Goal: Information Seeking & Learning: Learn about a topic

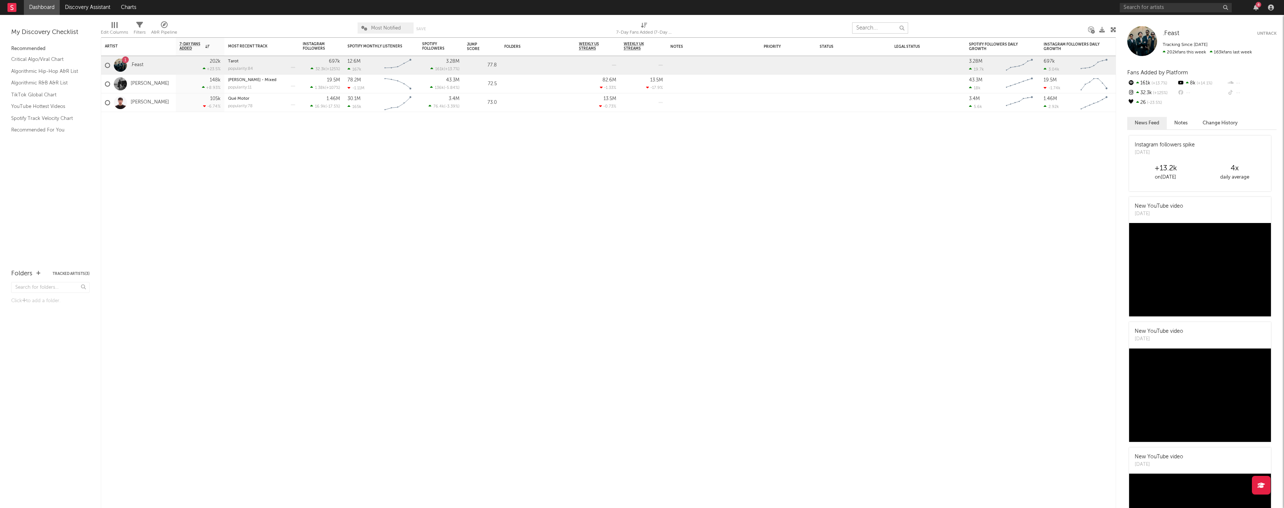
click at [885, 30] on input "text" at bounding box center [880, 27] width 56 height 11
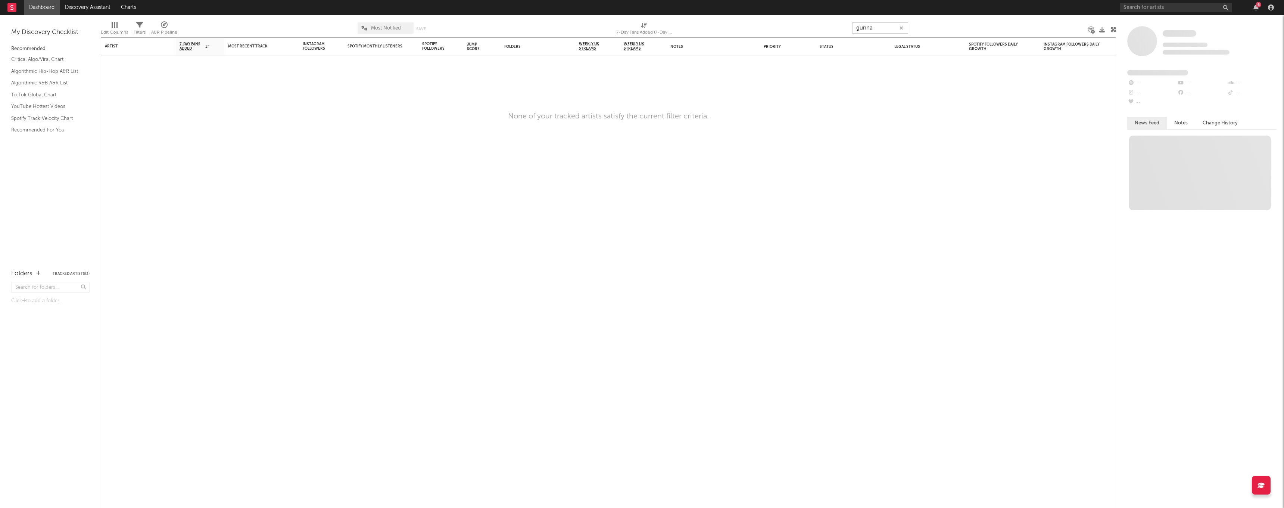
type input "gunna"
click at [901, 26] on icon "button" at bounding box center [901, 28] width 4 height 5
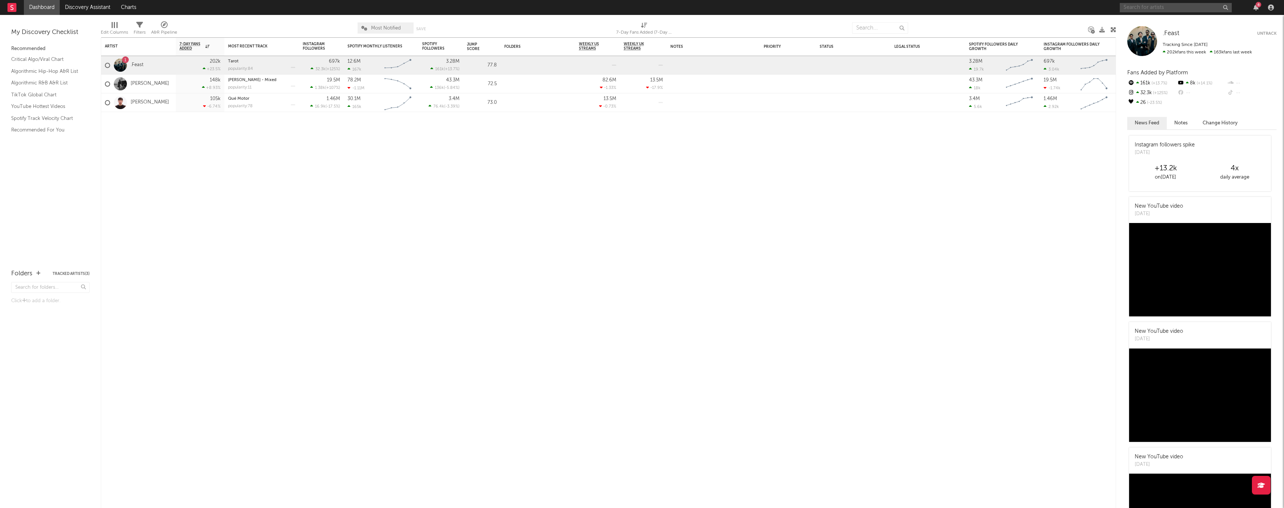
click at [1150, 11] on input "text" at bounding box center [1176, 7] width 112 height 9
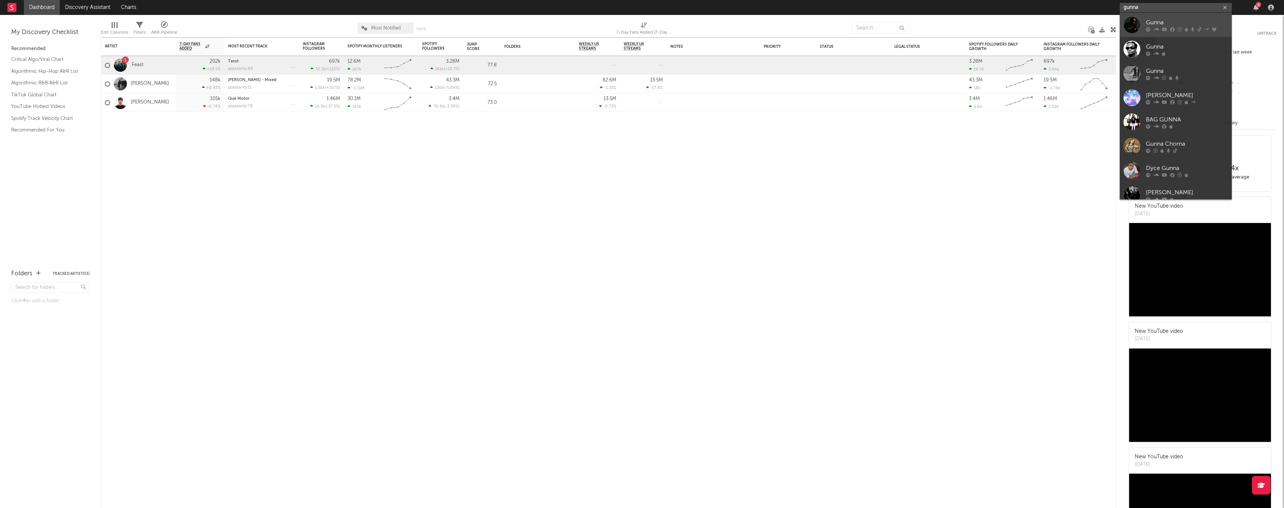
type input "gunna"
click at [1169, 22] on div "Gunna" at bounding box center [1187, 22] width 82 height 9
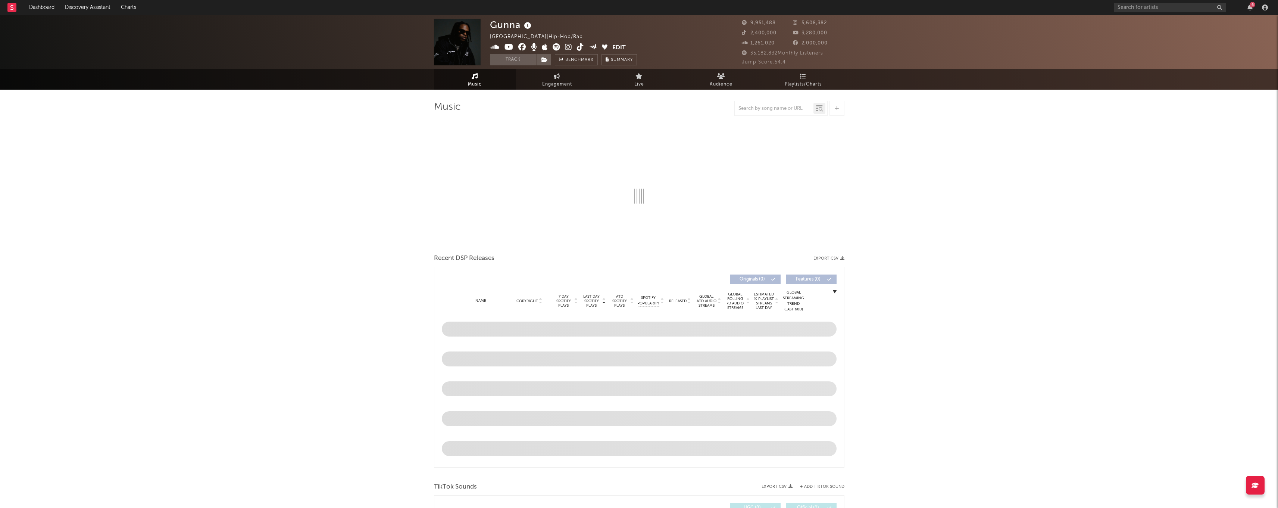
select select "6m"
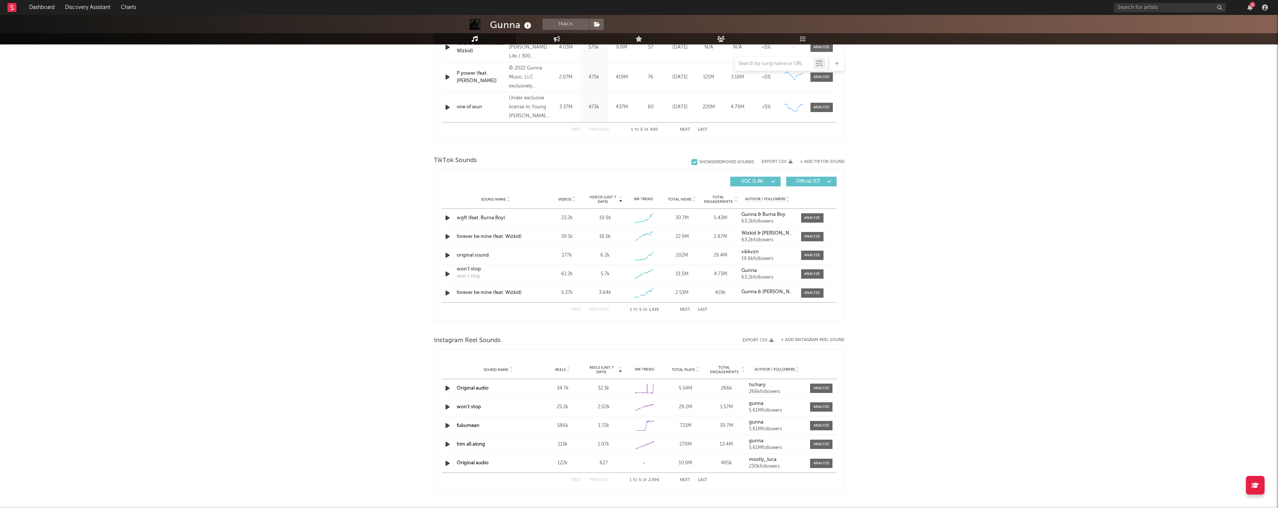
scroll to position [402, 0]
click at [816, 216] on div at bounding box center [812, 216] width 16 height 6
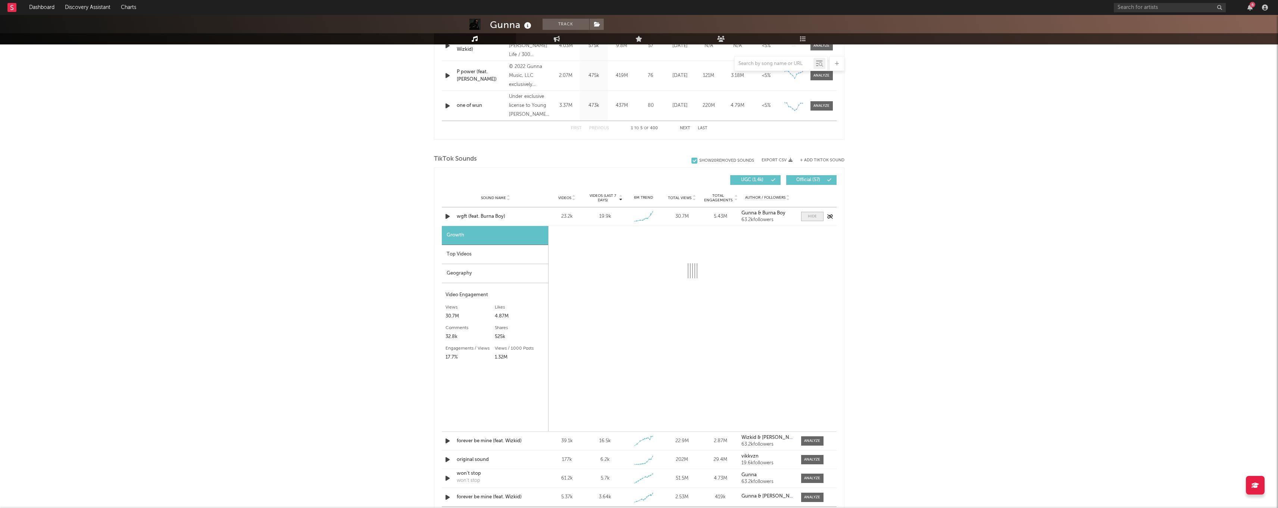
select select "1w"
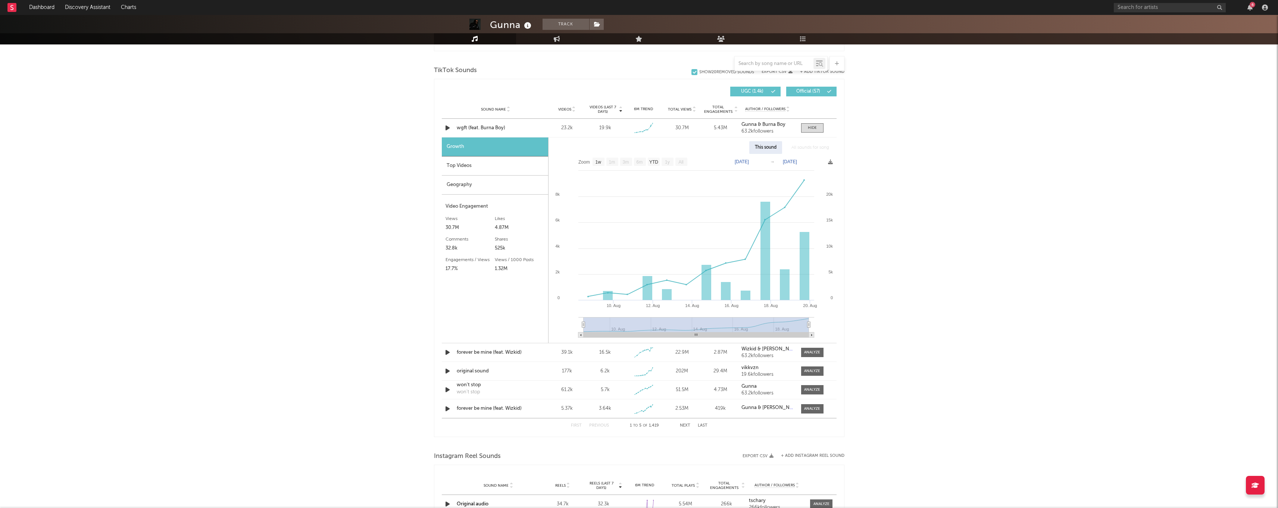
scroll to position [491, 0]
click at [805, 348] on div at bounding box center [812, 351] width 16 height 6
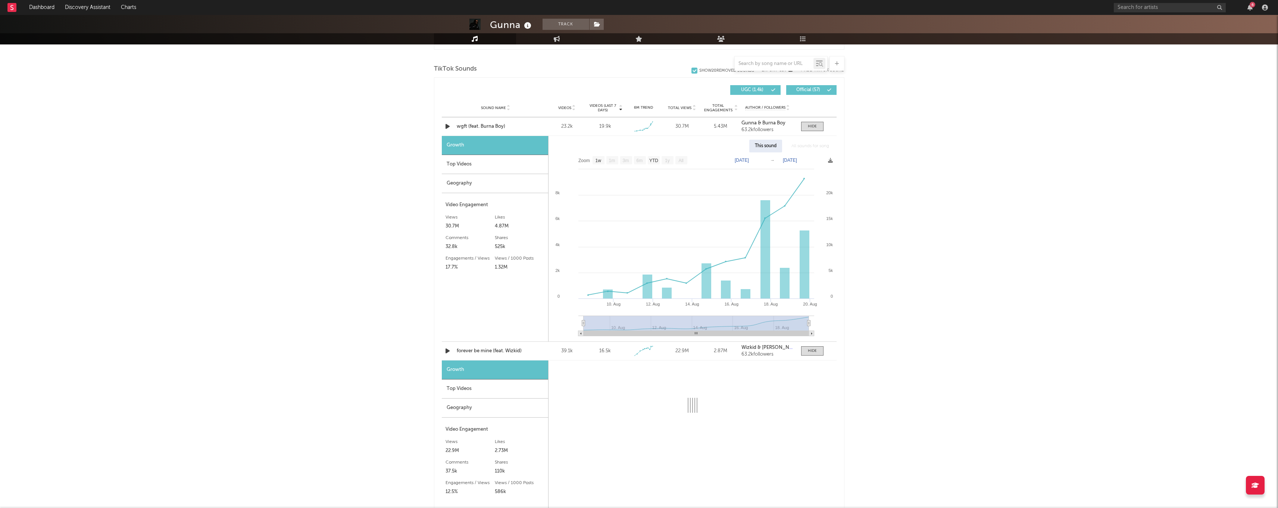
select select "1w"
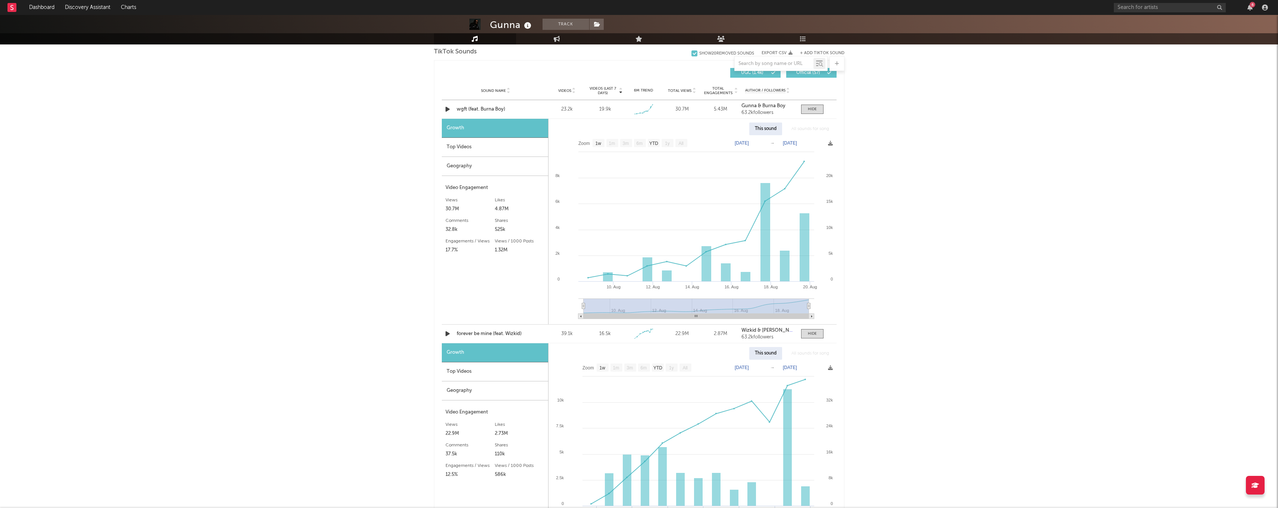
scroll to position [500, 0]
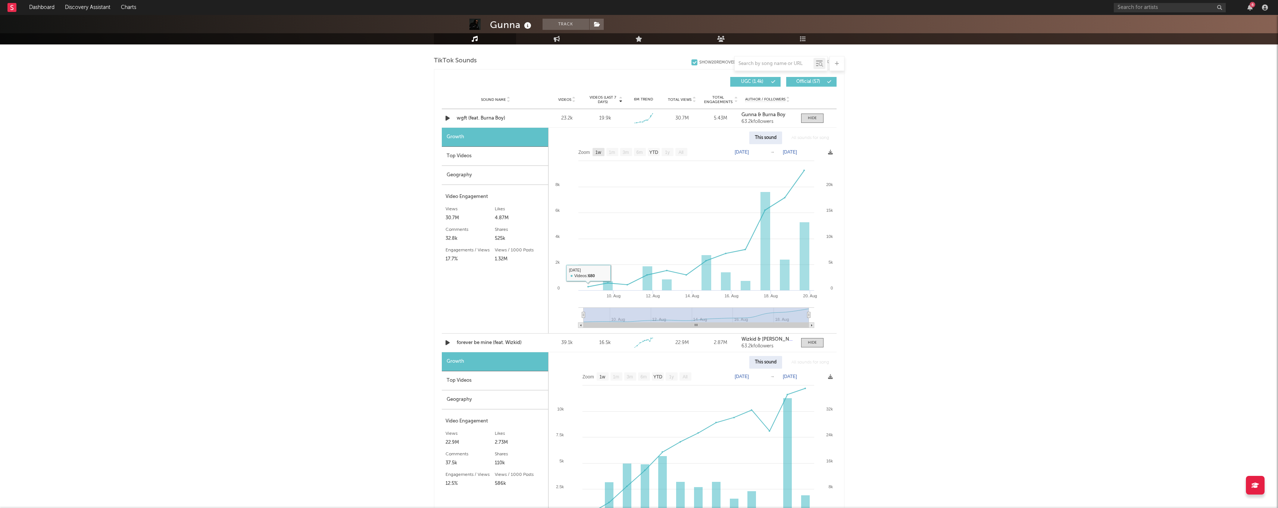
click at [601, 153] on text "1w" at bounding box center [598, 152] width 6 height 5
select select "1w"
type input "[DATE]"
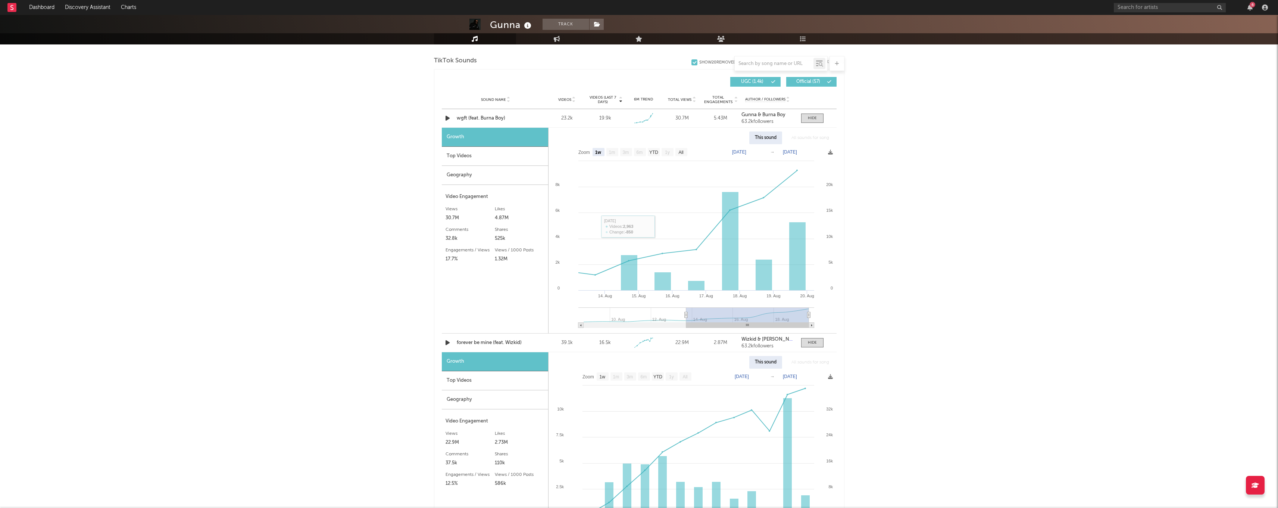
click at [454, 155] on div "Top Videos" at bounding box center [495, 156] width 106 height 19
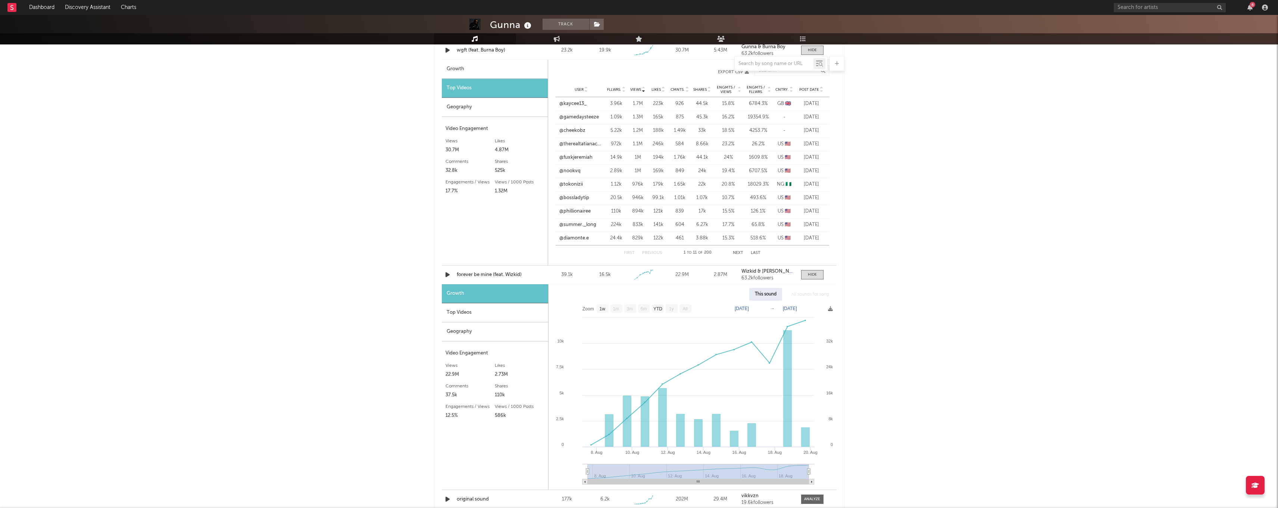
scroll to position [568, 0]
click at [464, 316] on div "Top Videos" at bounding box center [495, 312] width 106 height 19
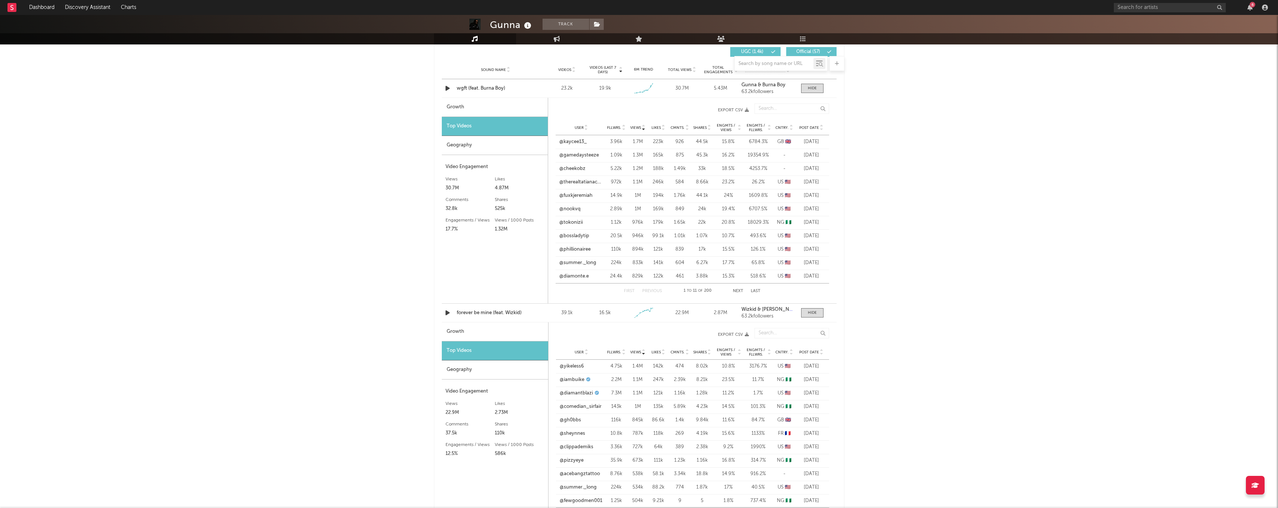
scroll to position [528, 0]
click at [524, 368] on div "Geography" at bounding box center [495, 370] width 106 height 19
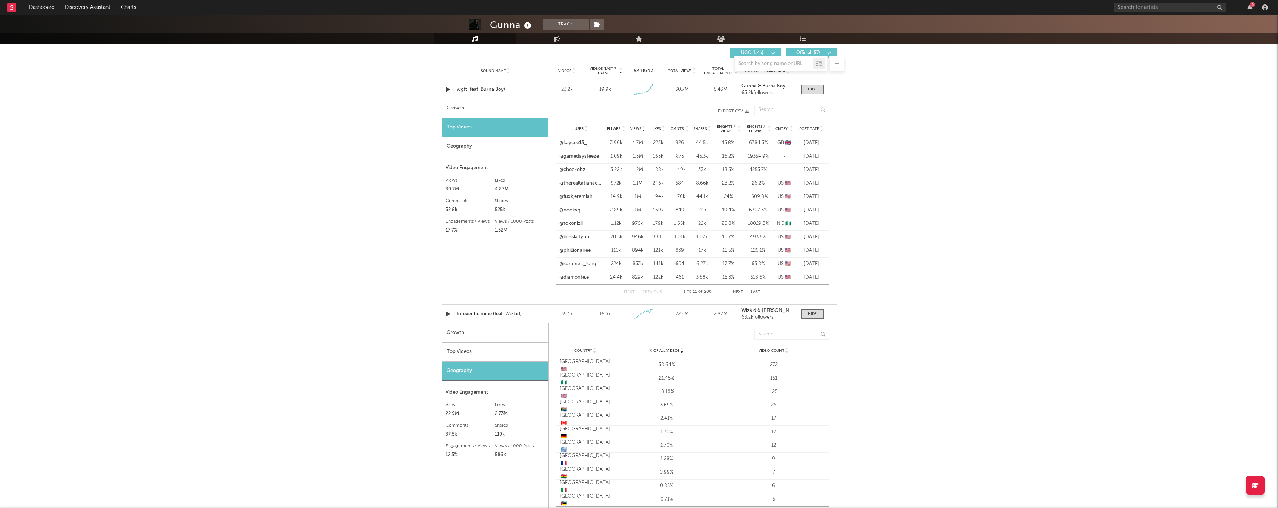
click at [485, 148] on div "Geography" at bounding box center [495, 146] width 106 height 19
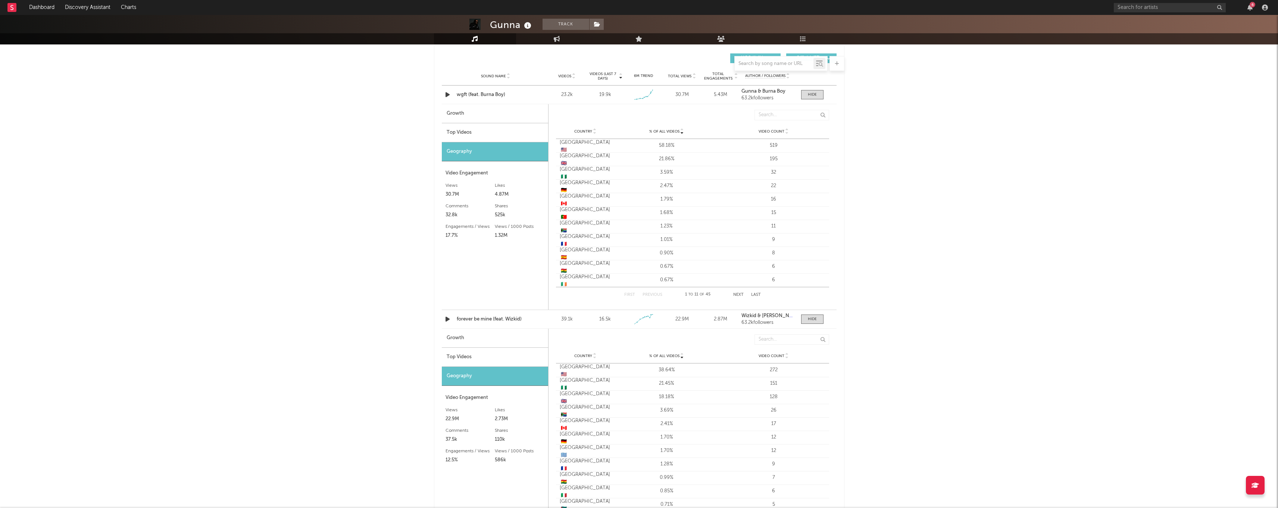
scroll to position [519, 0]
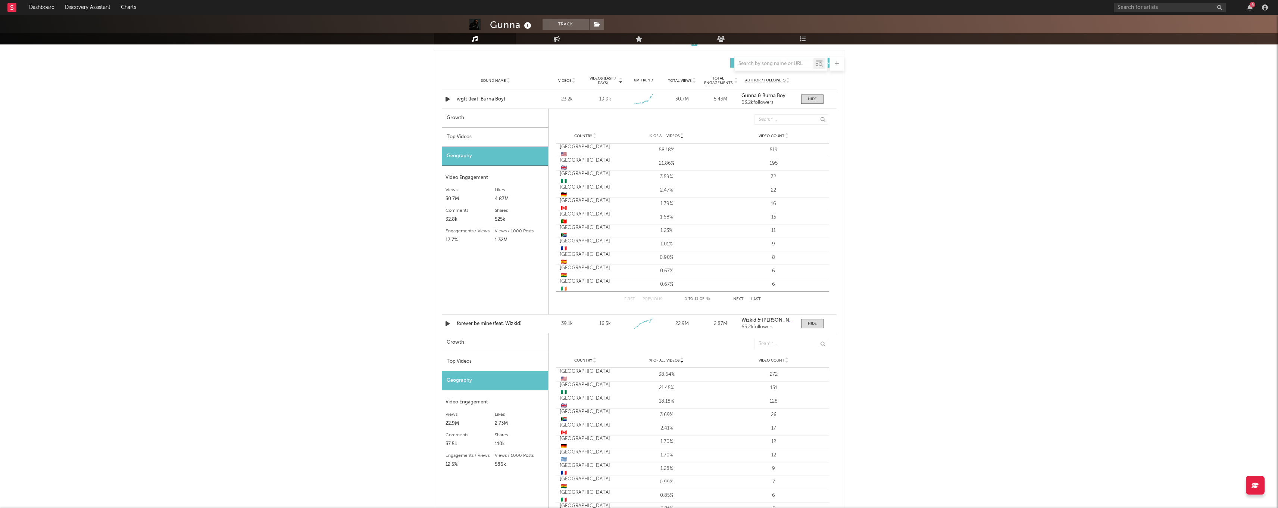
click at [514, 117] on div "Growth" at bounding box center [495, 118] width 106 height 19
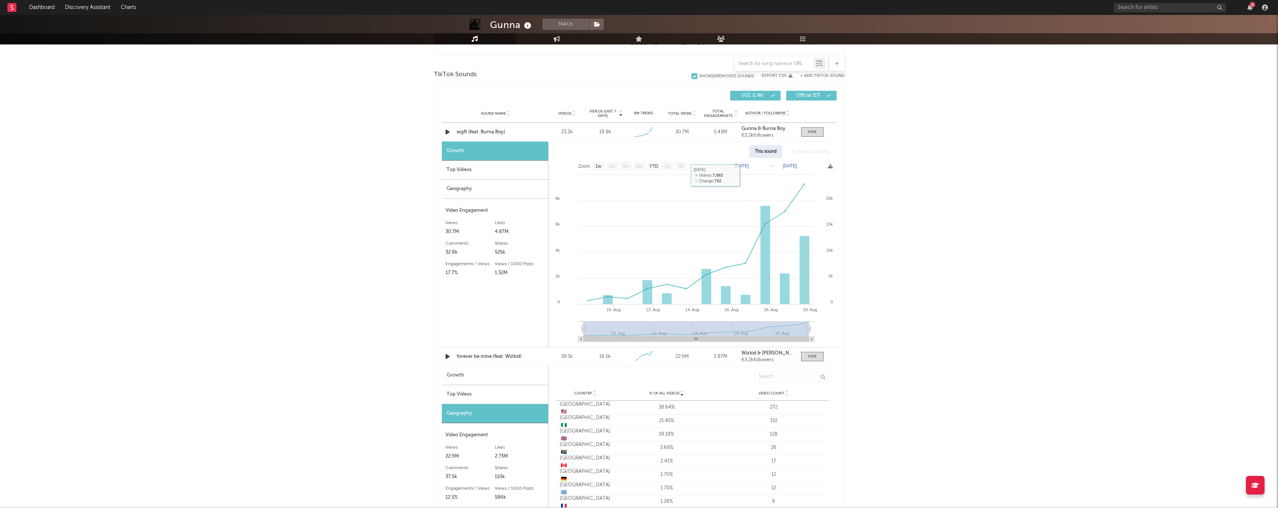
scroll to position [484, 0]
click at [768, 155] on div "This sound" at bounding box center [765, 153] width 33 height 13
click at [658, 166] on text "YTD" at bounding box center [653, 167] width 9 height 5
select select "YTD"
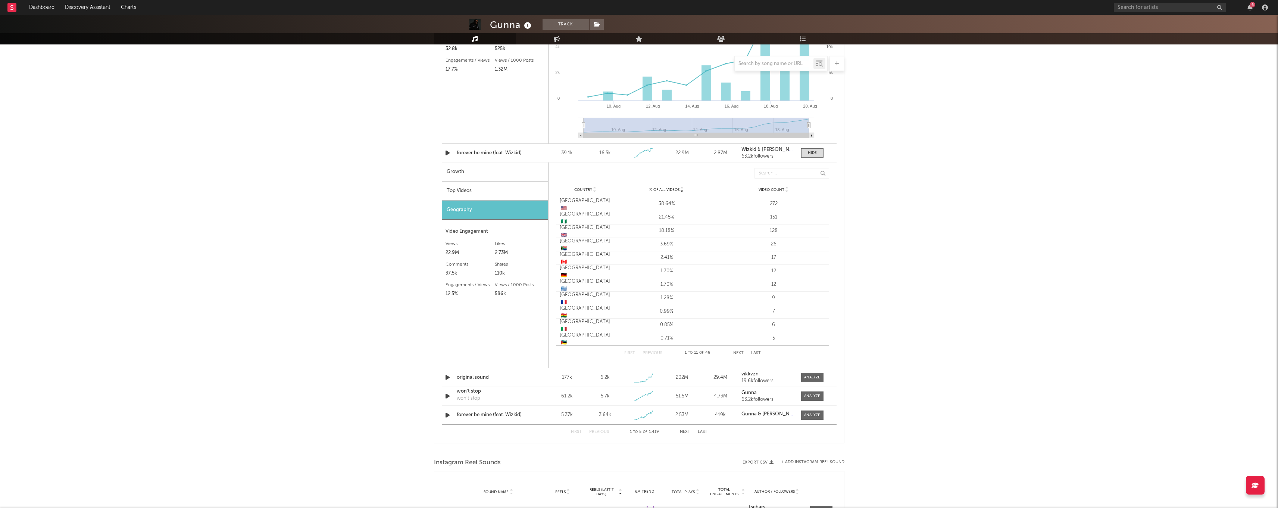
scroll to position [689, 0]
click at [493, 179] on div "Growth" at bounding box center [495, 172] width 106 height 19
select select "1w"
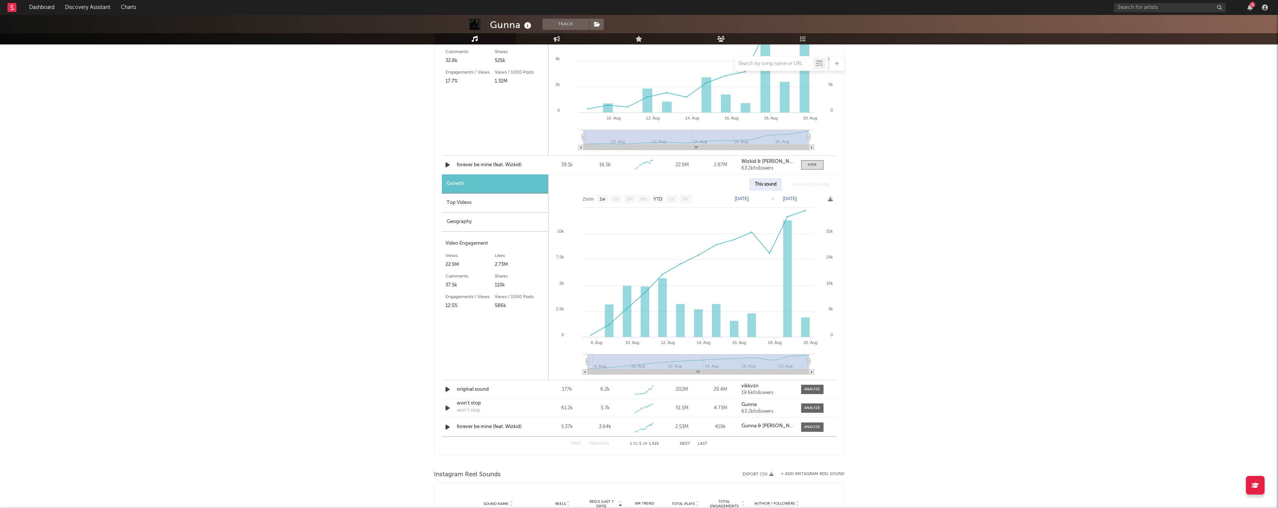
scroll to position [678, 0]
click at [812, 385] on span at bounding box center [812, 388] width 22 height 9
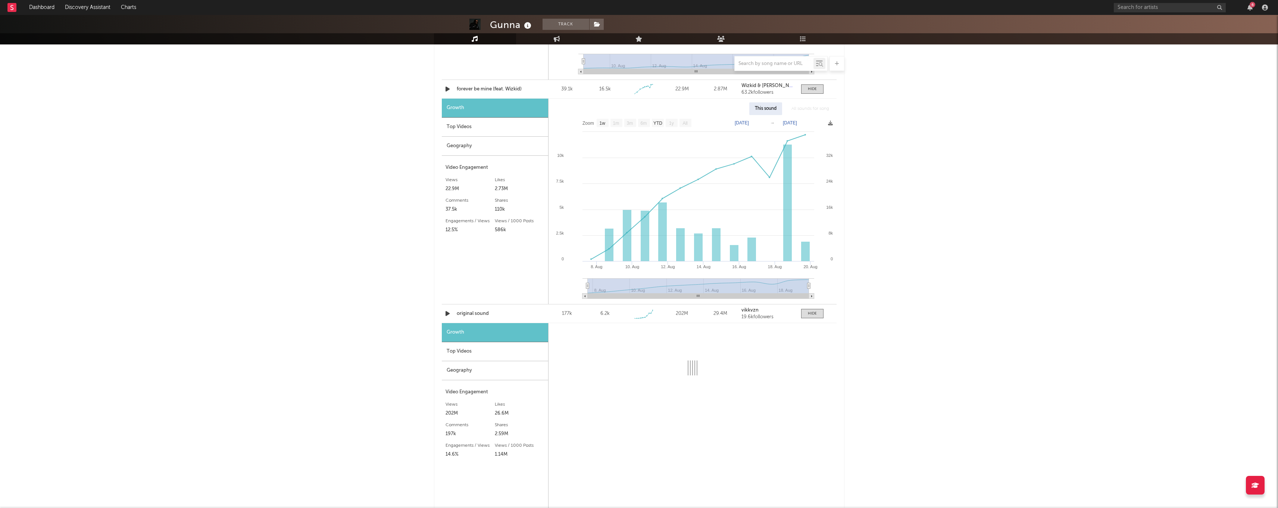
scroll to position [759, 0]
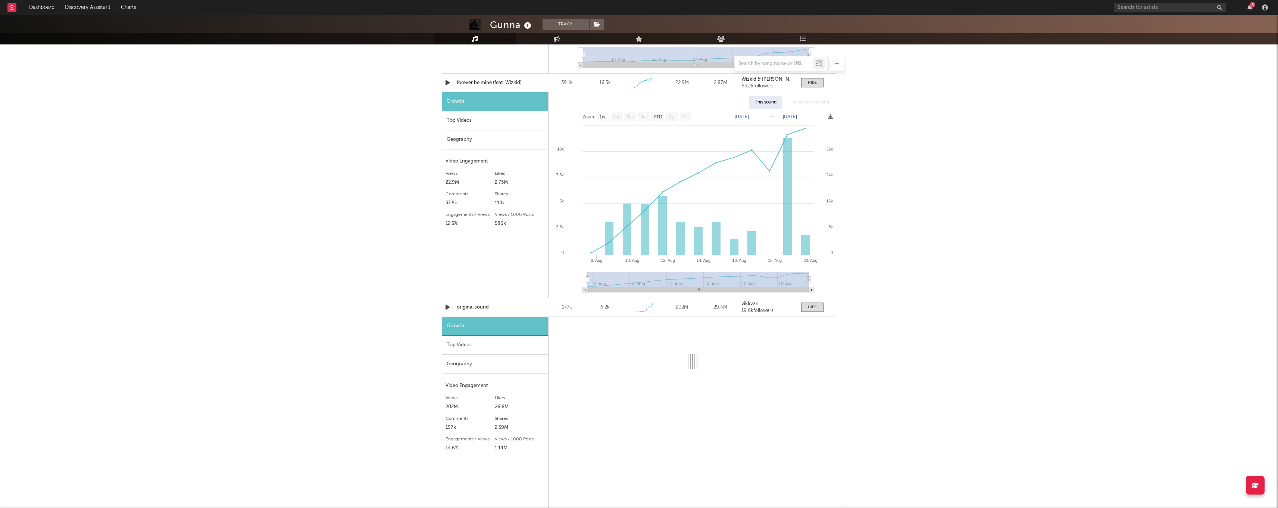
select select "6m"
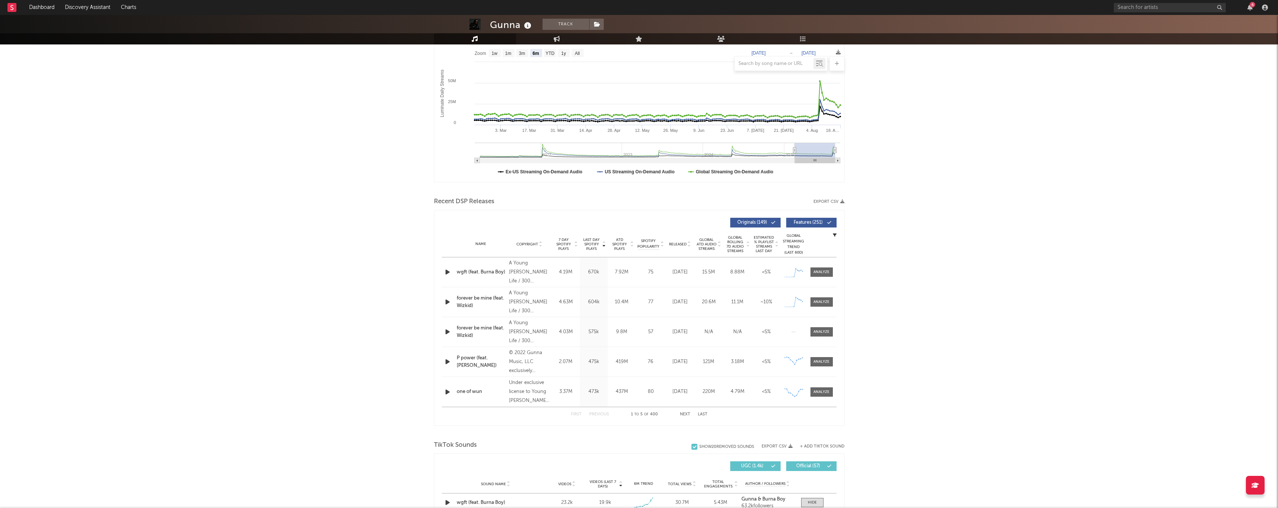
scroll to position [116, 0]
click at [815, 265] on div "Name wgft (feat. Burna Boy) Copyright A Young [PERSON_NAME] Life / 300 Entertai…" at bounding box center [639, 271] width 395 height 29
click at [820, 283] on div "Name wgft (feat. Burna Boy) Copyright A Young [PERSON_NAME] Life / 300 Entertai…" at bounding box center [639, 271] width 395 height 29
click at [790, 278] on div "Created with Highcharts 10.3.3" at bounding box center [794, 272] width 22 height 14
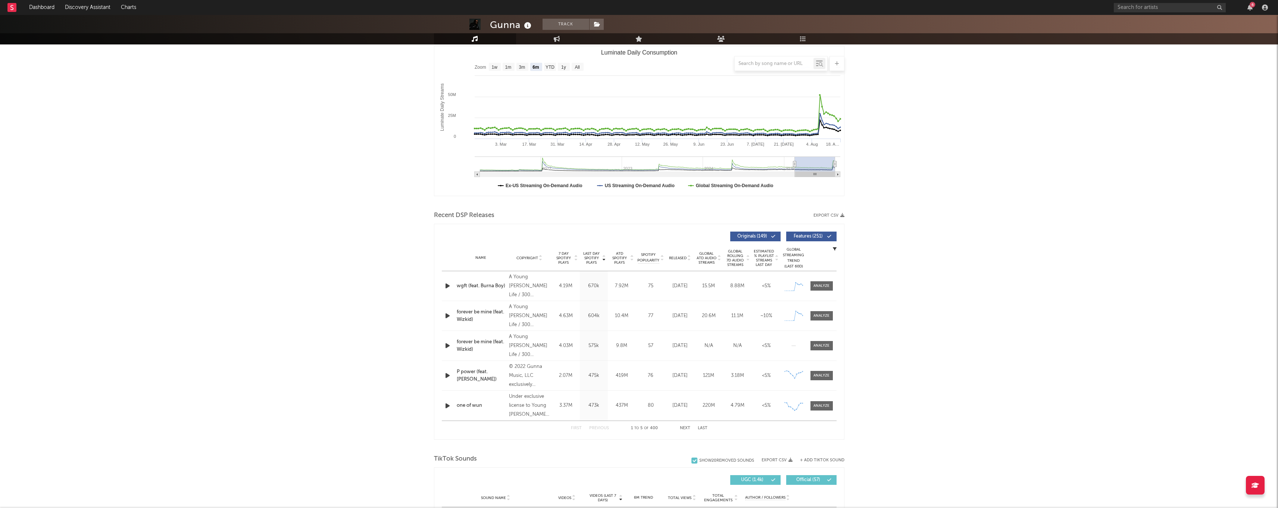
scroll to position [107, 0]
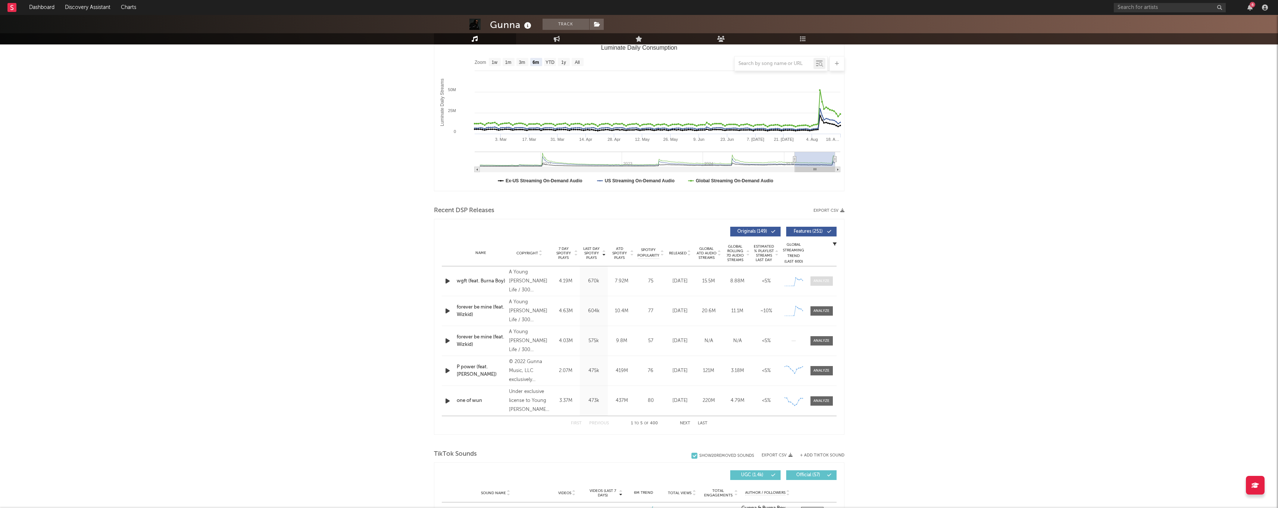
click at [818, 281] on div at bounding box center [822, 281] width 16 height 6
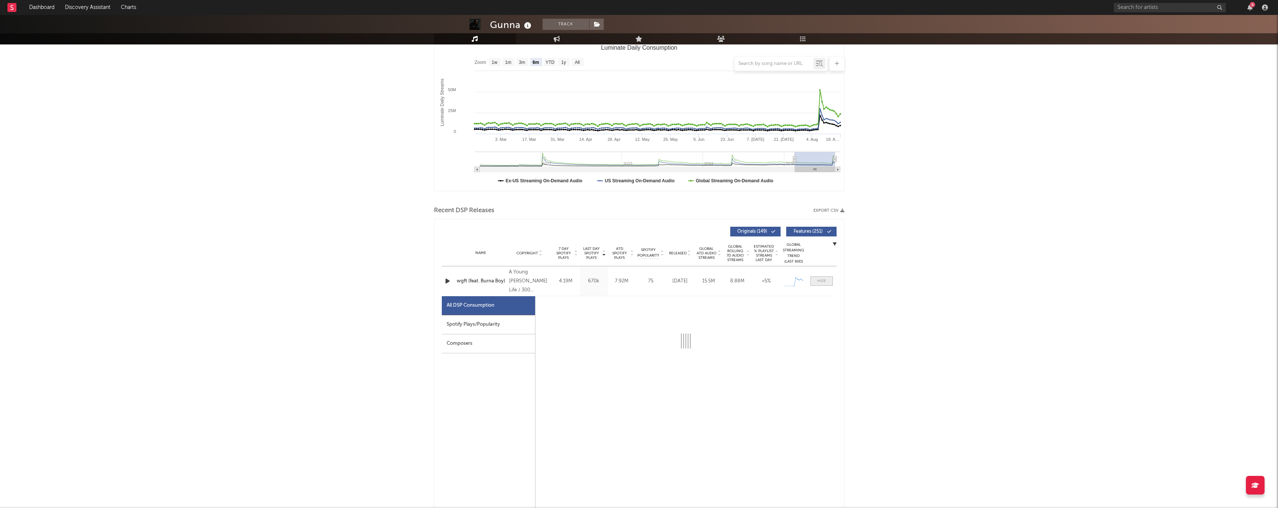
select select "1w"
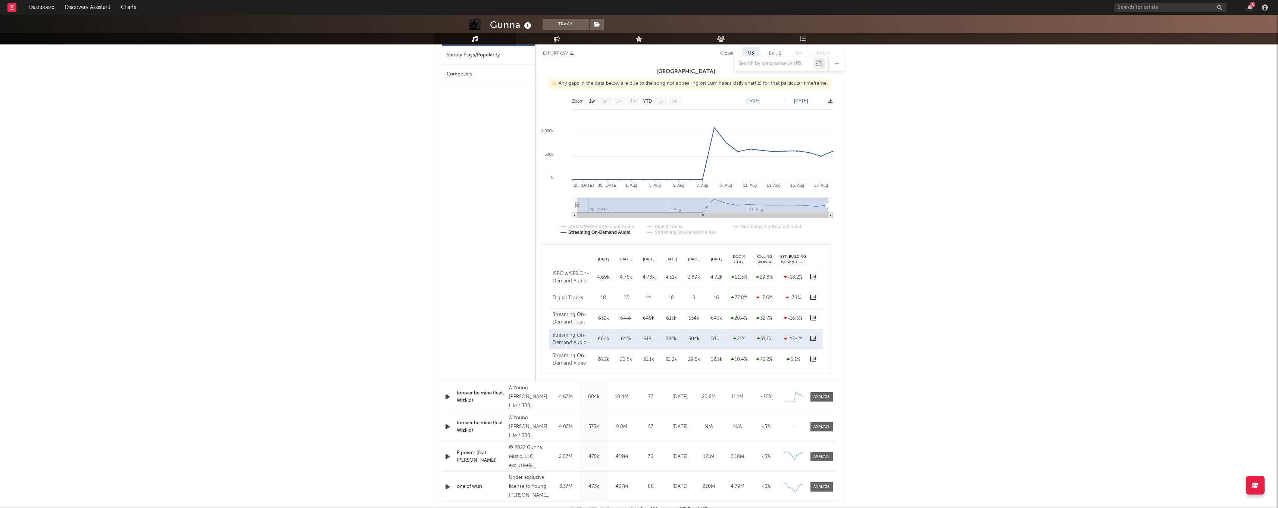
scroll to position [376, 0]
click at [827, 397] on div at bounding box center [822, 397] width 16 height 6
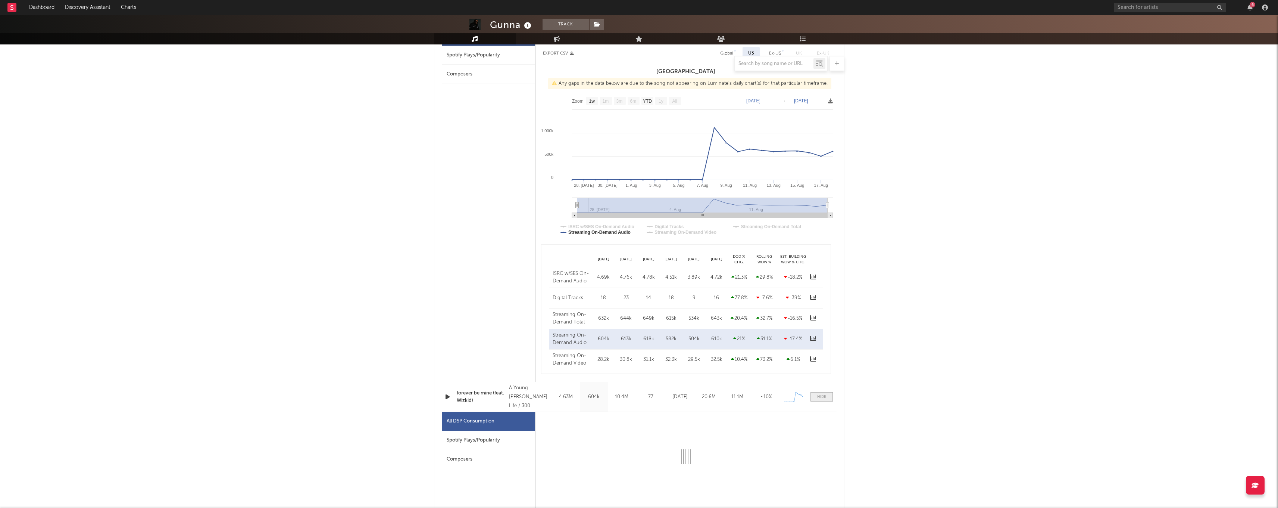
select select "1w"
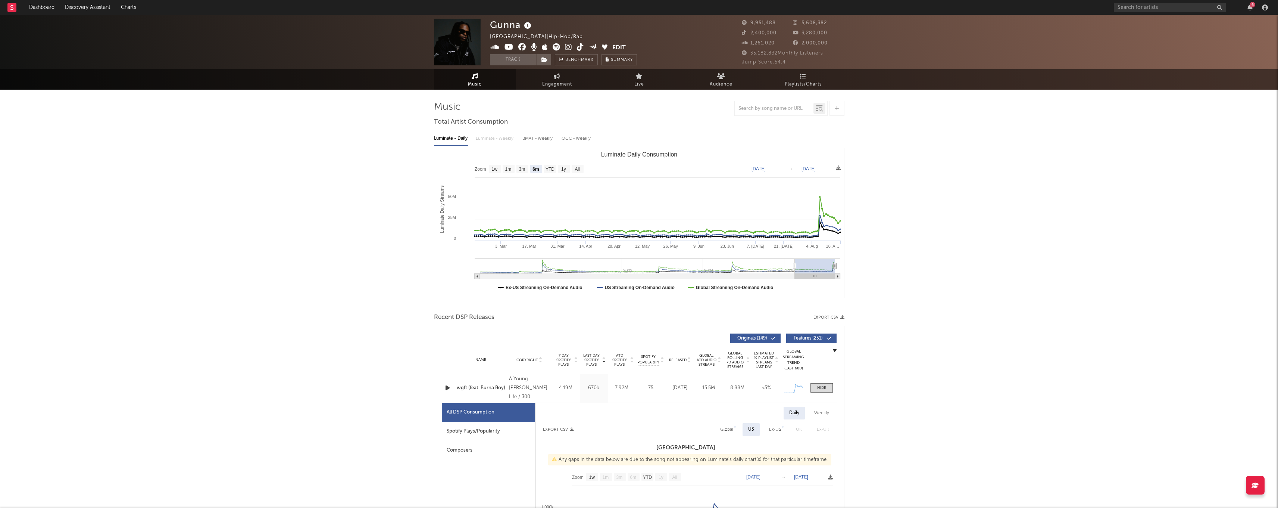
scroll to position [0, 0]
click at [496, 168] on text "1w" at bounding box center [494, 168] width 6 height 5
select select "1w"
type input "[DATE]"
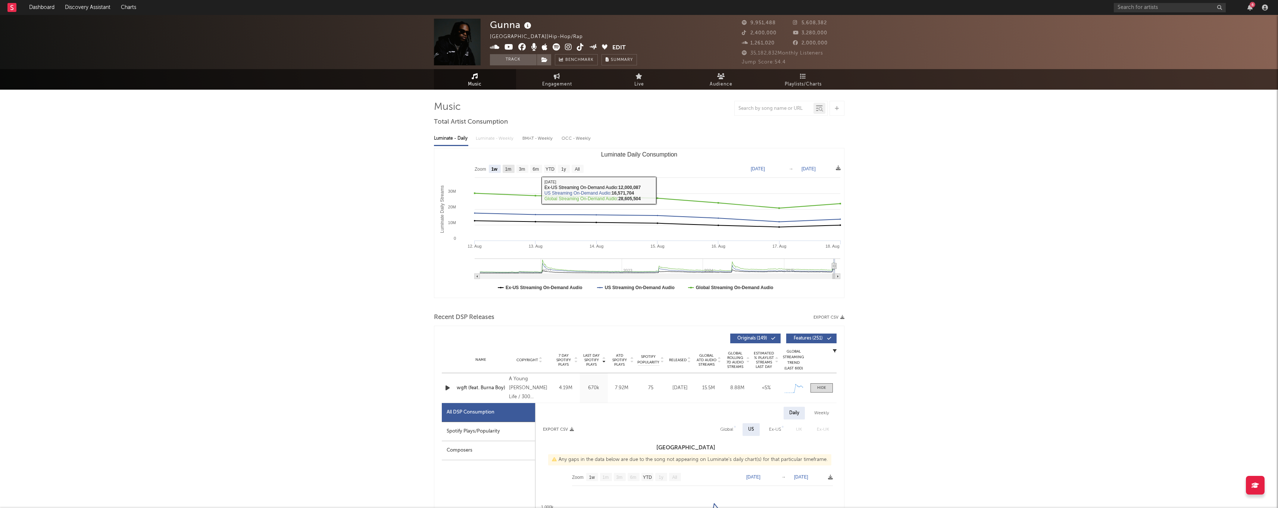
click at [508, 167] on text "1m" at bounding box center [508, 168] width 6 height 5
select select "1m"
type input "[DATE]"
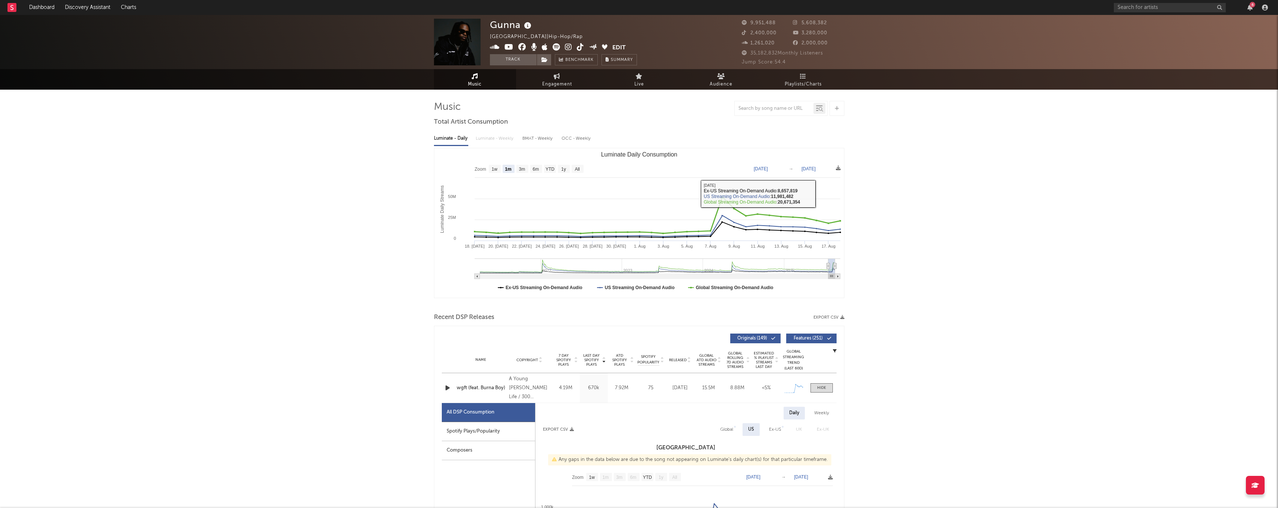
click at [1048, 1] on nav "Dashboard Discovery Assistant Charts 6" at bounding box center [639, 7] width 1278 height 15
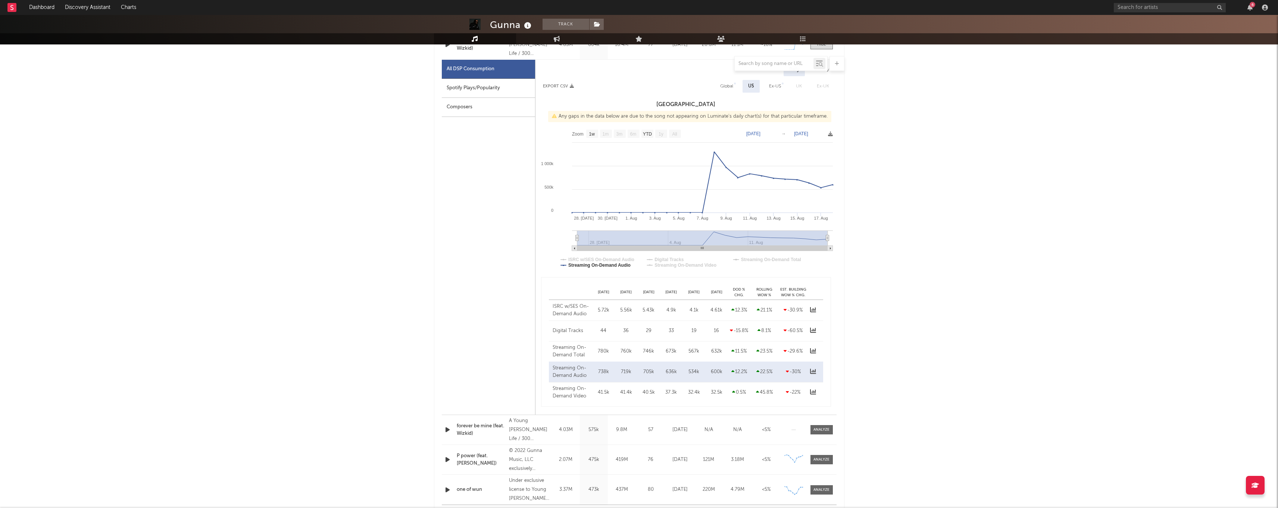
scroll to position [768, 0]
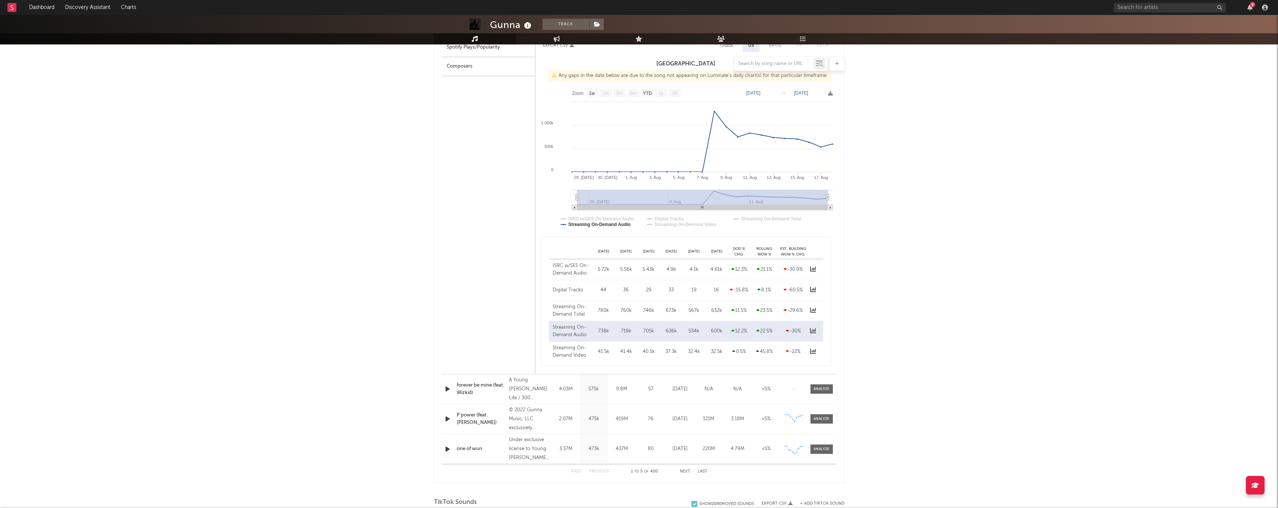
click at [487, 387] on div "forever be mine (feat. Wizkid)" at bounding box center [481, 388] width 49 height 15
click at [818, 387] on div at bounding box center [822, 389] width 16 height 6
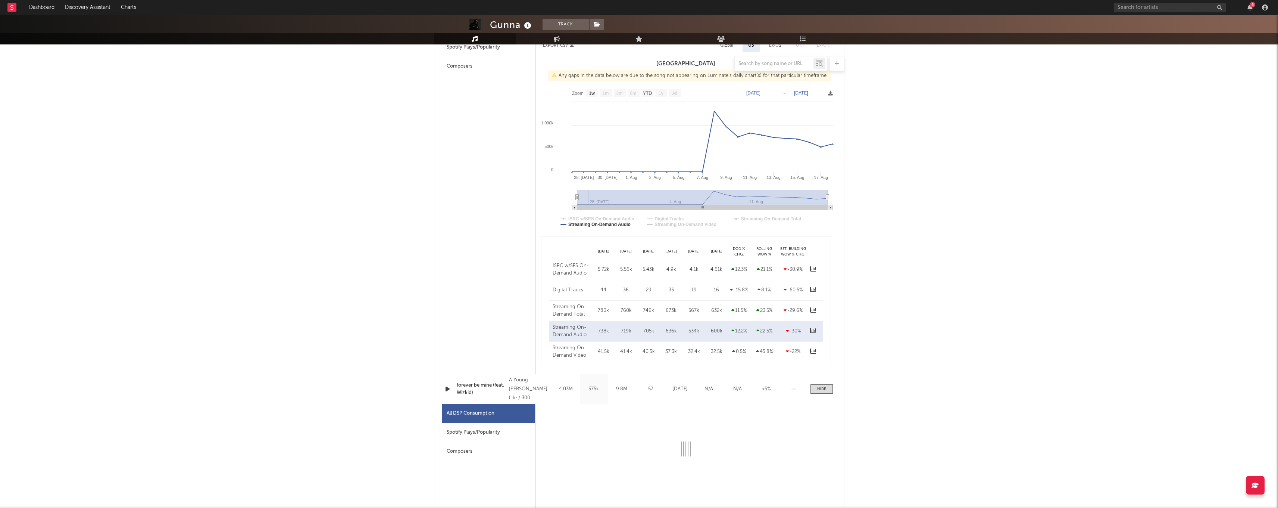
select select "1w"
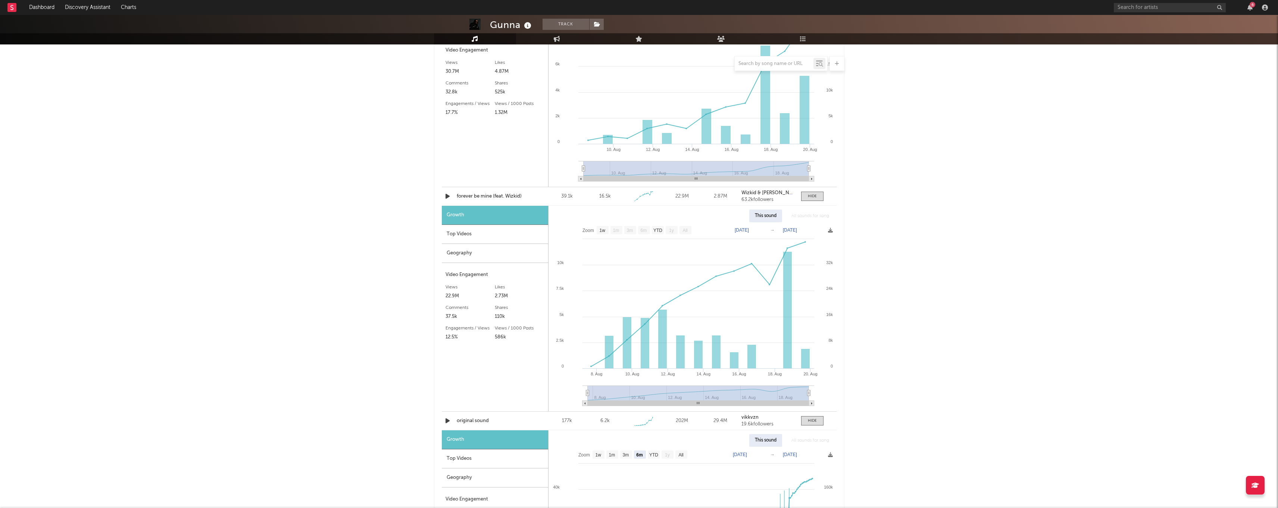
scroll to position [1709, 0]
click at [462, 237] on div "Top Videos" at bounding box center [495, 236] width 106 height 19
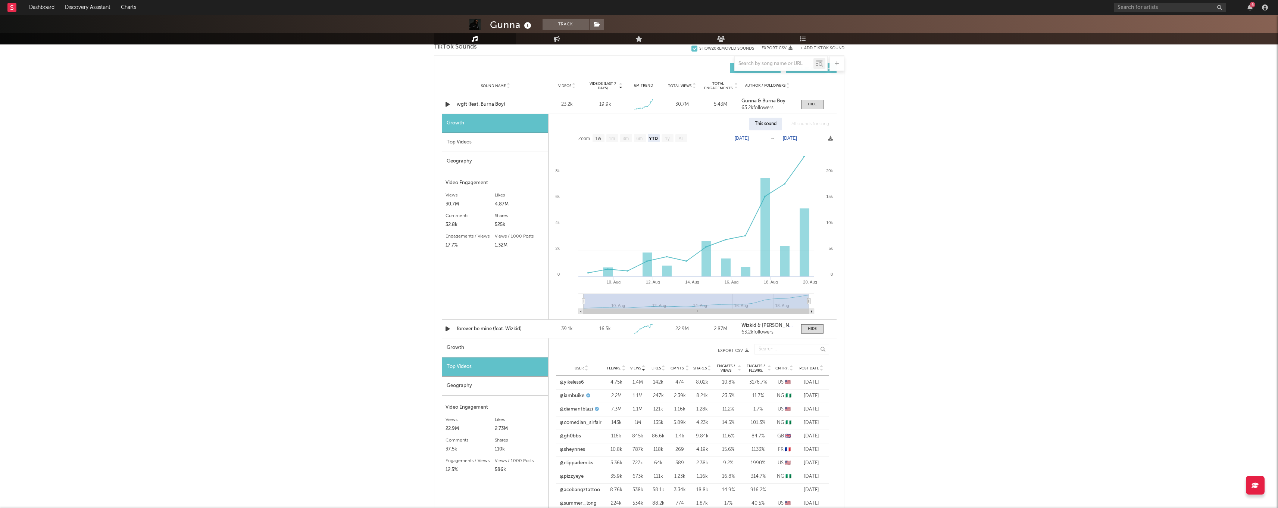
scroll to position [1576, 0]
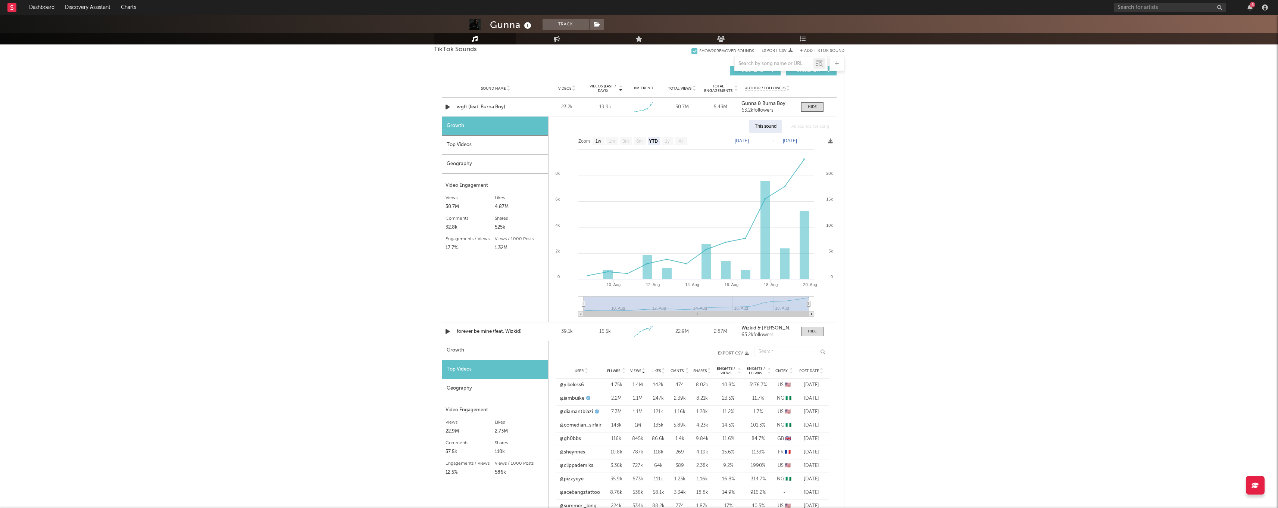
click at [518, 147] on div "Top Videos" at bounding box center [495, 144] width 106 height 19
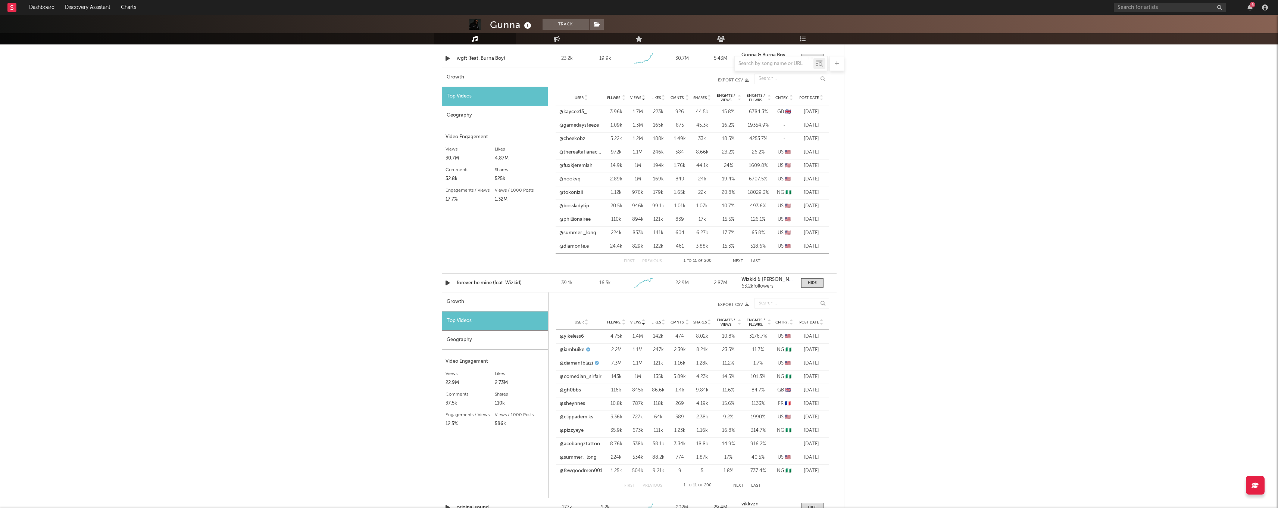
scroll to position [1624, 0]
